Goal: Task Accomplishment & Management: Manage account settings

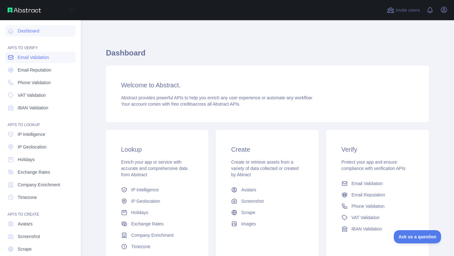
click at [12, 60] on body "Open sidebar Open sidebar Dashboard API'S TO VERIFY Email Validation Email Repu…" at bounding box center [227, 128] width 454 height 256
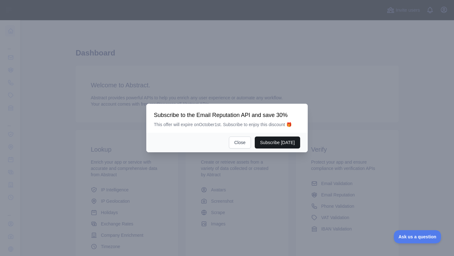
click at [265, 140] on button "Subscribe [DATE]" at bounding box center [277, 142] width 45 height 12
click at [243, 144] on button "Close" at bounding box center [240, 142] width 22 height 12
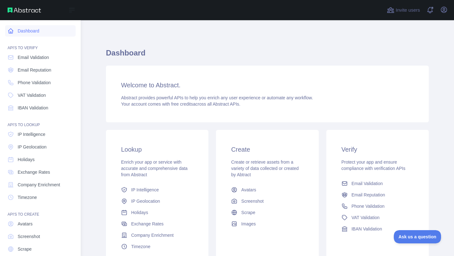
click at [17, 31] on link "Dashboard" at bounding box center [40, 30] width 71 height 11
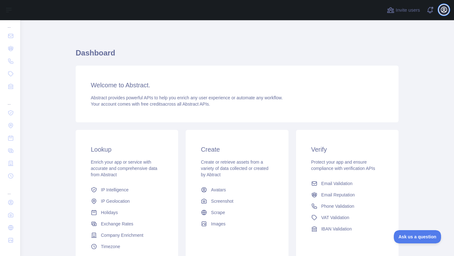
click at [443, 14] on button "Open user menu" at bounding box center [444, 10] width 10 height 10
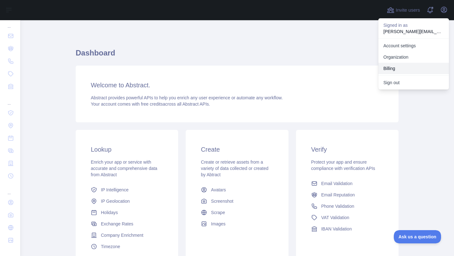
click at [389, 64] on button "Billing" at bounding box center [413, 68] width 71 height 11
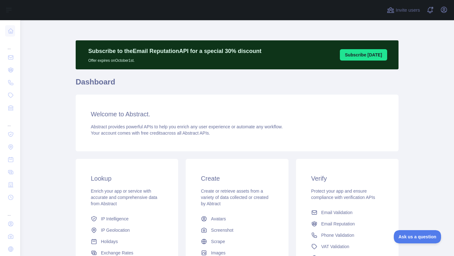
click at [364, 55] on button "Subscribe [DATE]" at bounding box center [363, 54] width 47 height 11
click at [442, 10] on icon "button" at bounding box center [444, 10] width 8 height 8
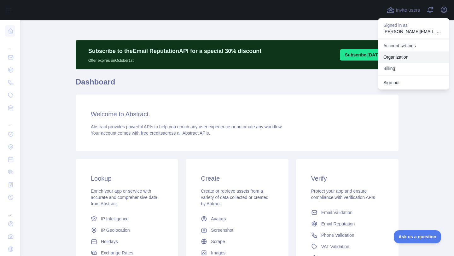
click at [395, 55] on link "Organization" at bounding box center [413, 56] width 71 height 11
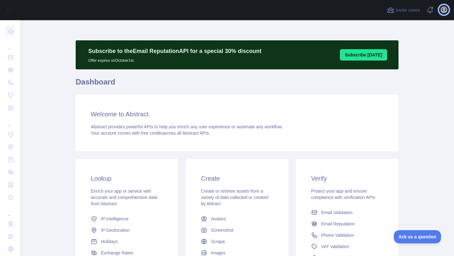
click at [444, 12] on icon "button" at bounding box center [444, 10] width 8 height 8
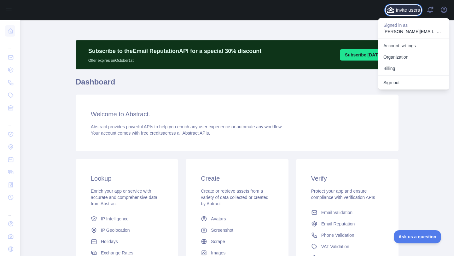
click at [398, 14] on button "Invite users" at bounding box center [403, 10] width 36 height 10
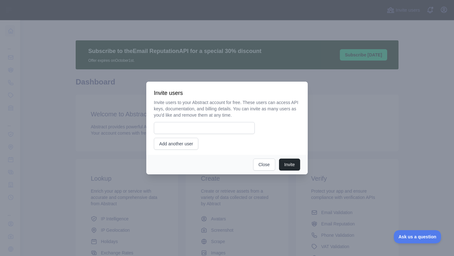
click at [214, 138] on div "Invite users to your Abstract account for free. These users can access API keys…" at bounding box center [227, 124] width 146 height 50
click at [211, 130] on input "email" at bounding box center [204, 128] width 101 height 12
type input "**********"
click at [184, 145] on button "Add another user" at bounding box center [176, 144] width 44 height 12
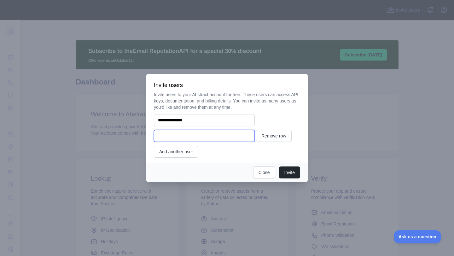
click at [226, 135] on input "email" at bounding box center [204, 136] width 101 height 12
click at [269, 138] on button "Remove row" at bounding box center [274, 136] width 36 height 12
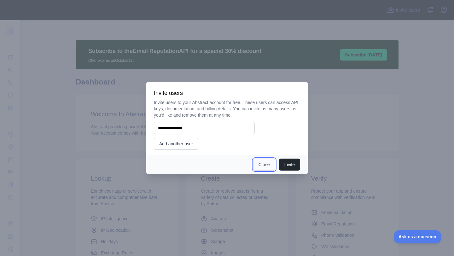
click at [265, 160] on button "Close" at bounding box center [264, 165] width 22 height 12
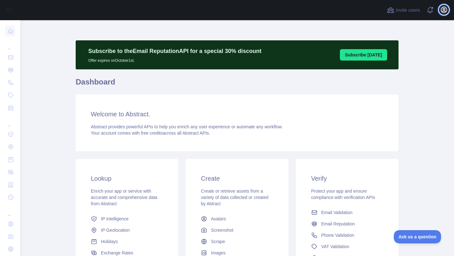
click at [441, 12] on icon "button" at bounding box center [444, 10] width 8 height 8
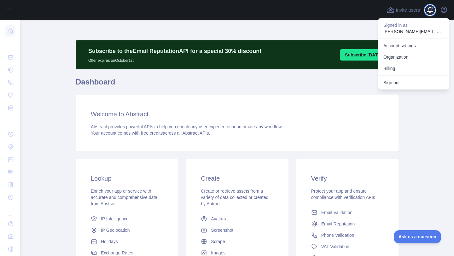
click at [432, 12] on span at bounding box center [432, 10] width 13 height 20
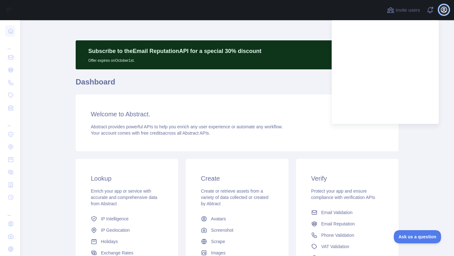
click at [448, 9] on button "Open user menu" at bounding box center [444, 10] width 10 height 10
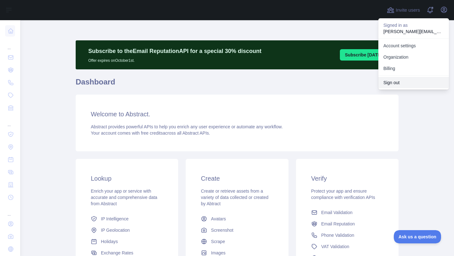
click at [391, 81] on button "Sign out" at bounding box center [413, 82] width 71 height 11
